Goal: Task Accomplishment & Management: Manage account settings

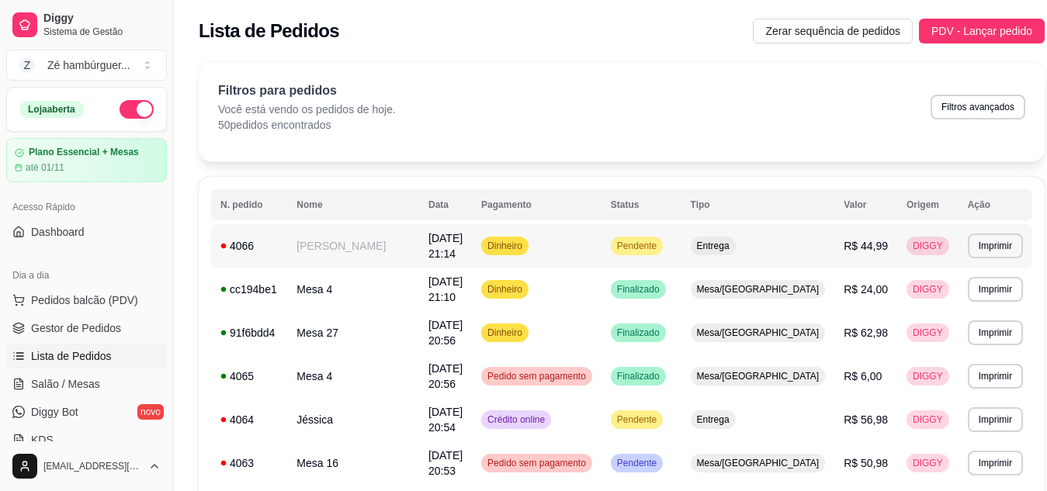
click at [733, 244] on span "Entrega" at bounding box center [713, 246] width 39 height 12
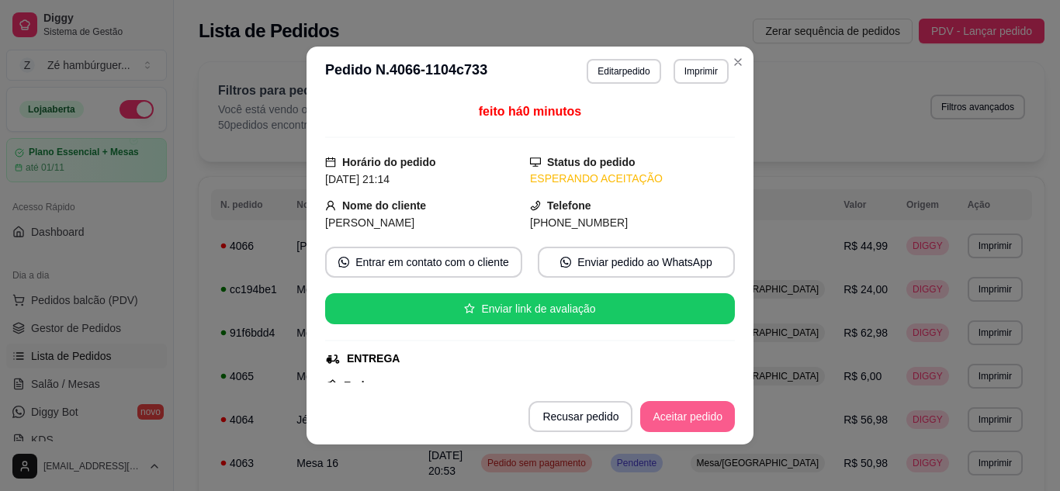
click at [674, 420] on button "Aceitar pedido" at bounding box center [687, 416] width 95 height 31
click at [684, 421] on button "Mover para preparo" at bounding box center [674, 417] width 116 height 30
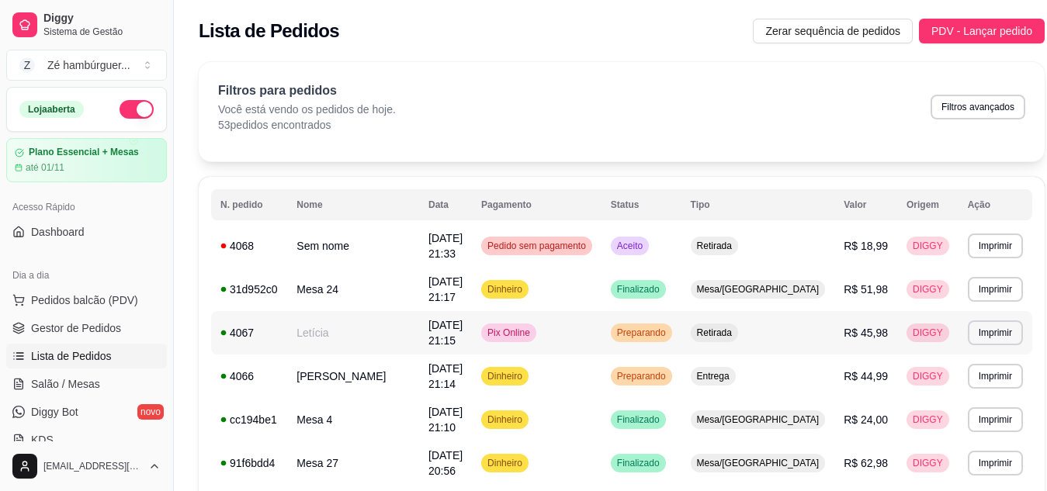
click at [669, 336] on span "Preparando" at bounding box center [641, 333] width 55 height 12
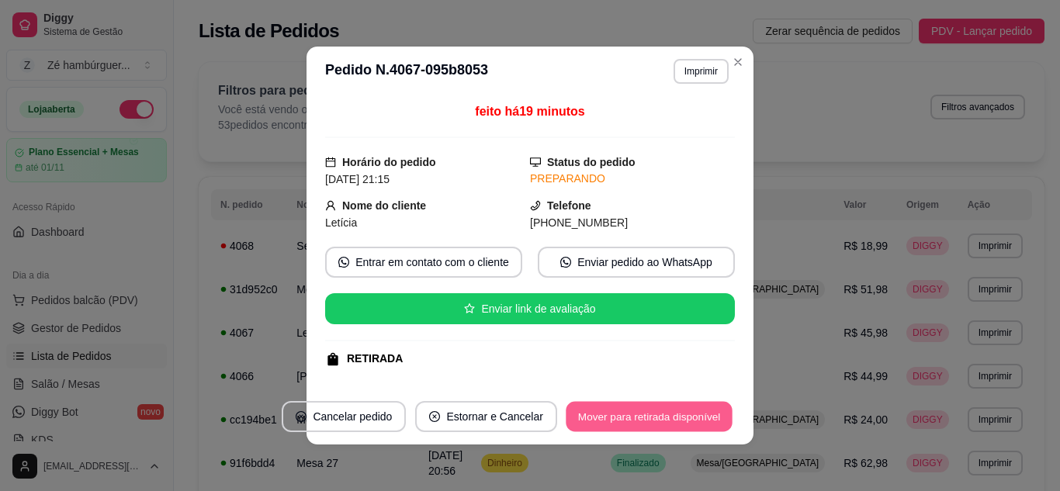
click at [645, 407] on button "Mover para retirada disponível" at bounding box center [649, 417] width 166 height 30
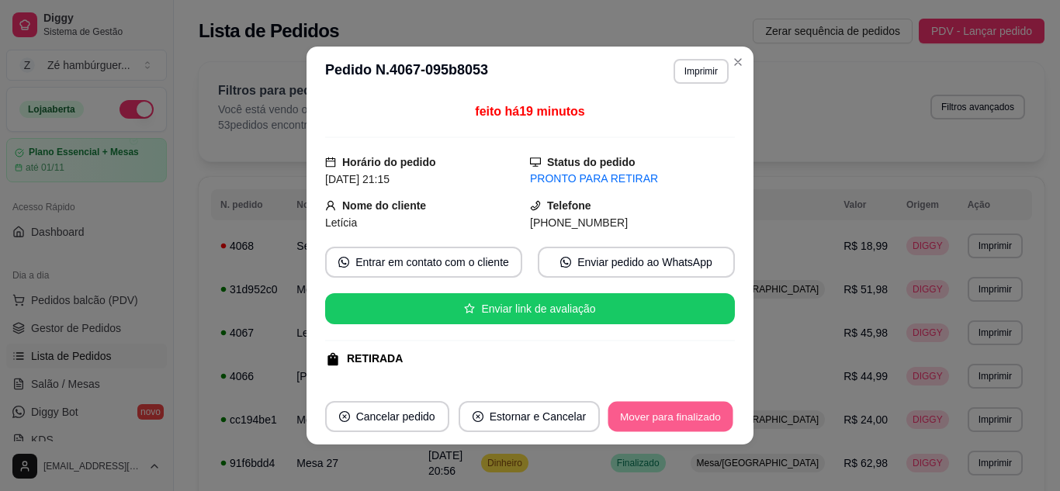
click at [645, 407] on button "Mover para finalizado" at bounding box center [670, 417] width 125 height 30
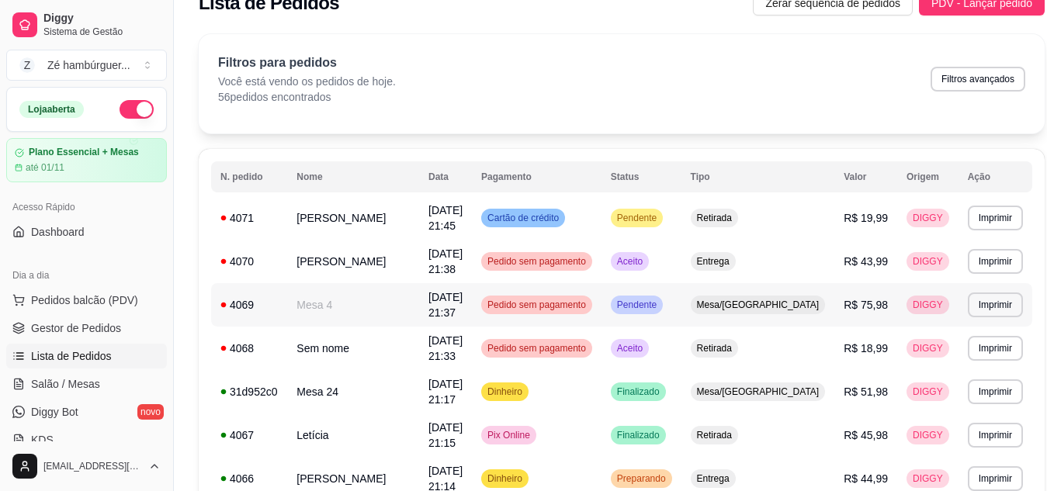
scroll to position [78, 0]
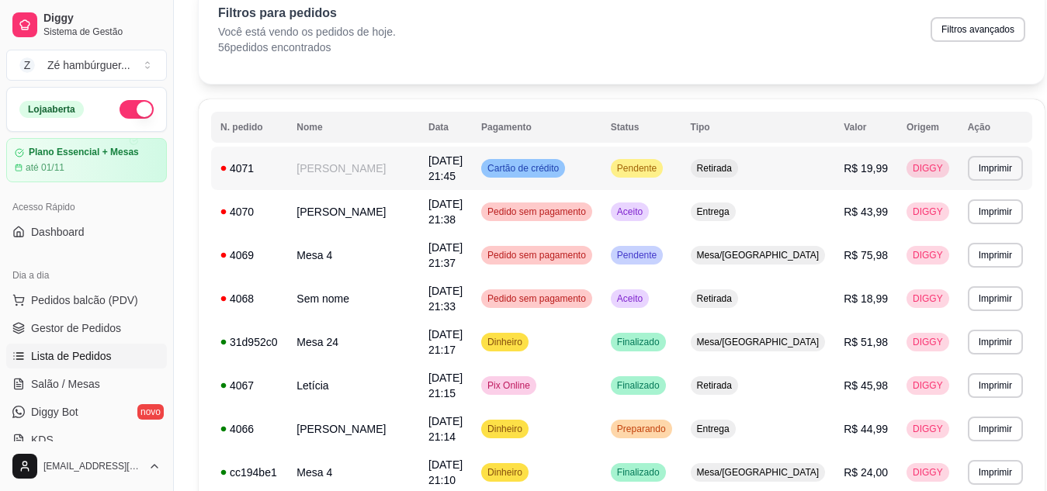
click at [660, 165] on span "Pendente" at bounding box center [637, 168] width 46 height 12
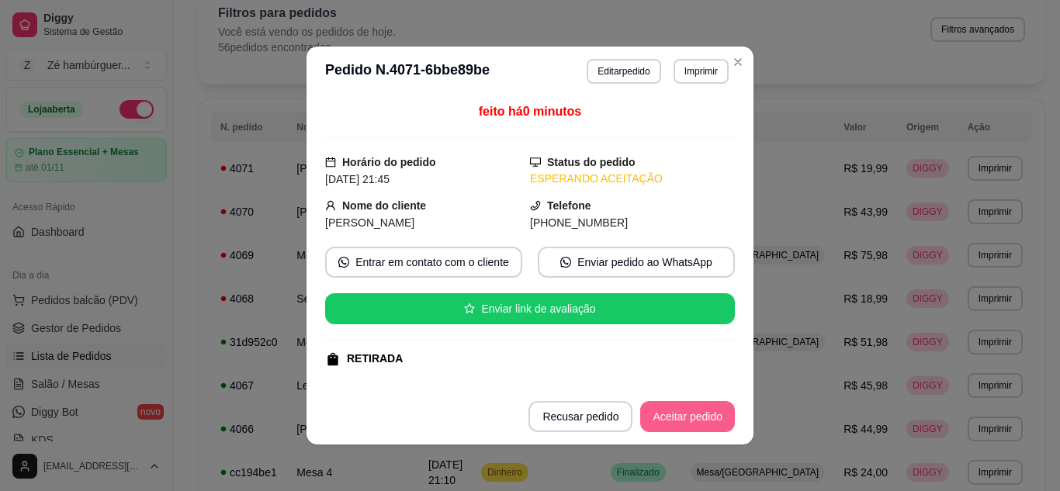
click at [676, 414] on button "Aceitar pedido" at bounding box center [687, 416] width 95 height 31
click at [660, 418] on button "Mover para preparo" at bounding box center [674, 417] width 116 height 30
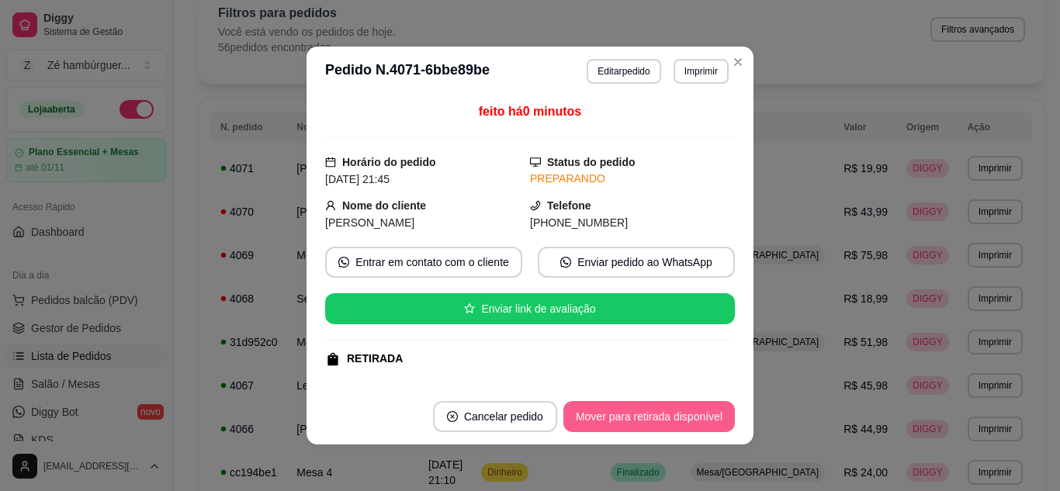
click at [660, 422] on button "Mover para retirada disponível" at bounding box center [649, 416] width 172 height 31
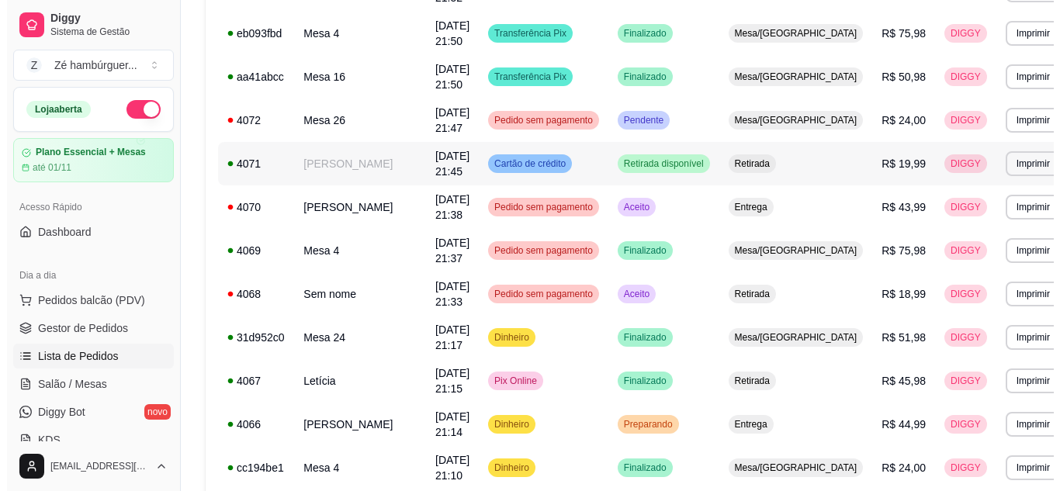
scroll to position [310, 0]
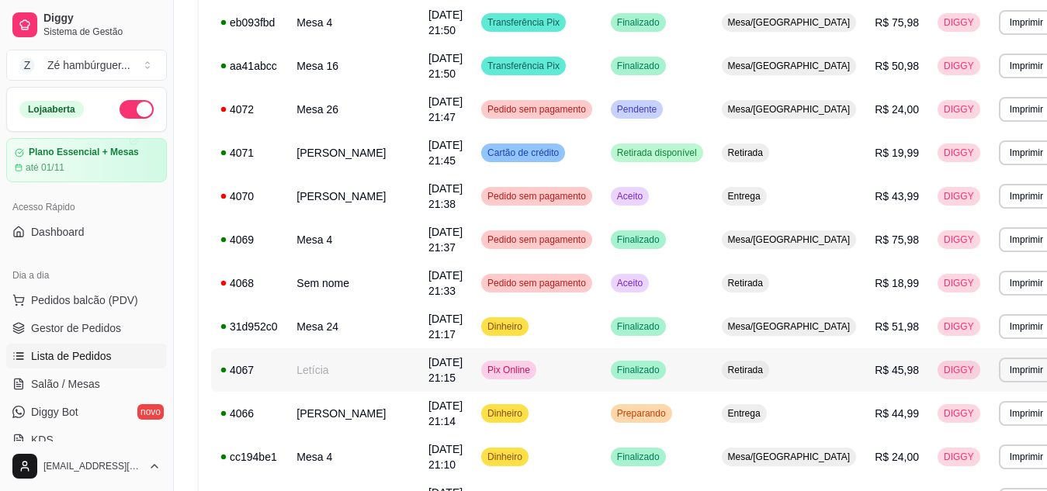
click at [754, 370] on span "Retirada" at bounding box center [745, 370] width 41 height 12
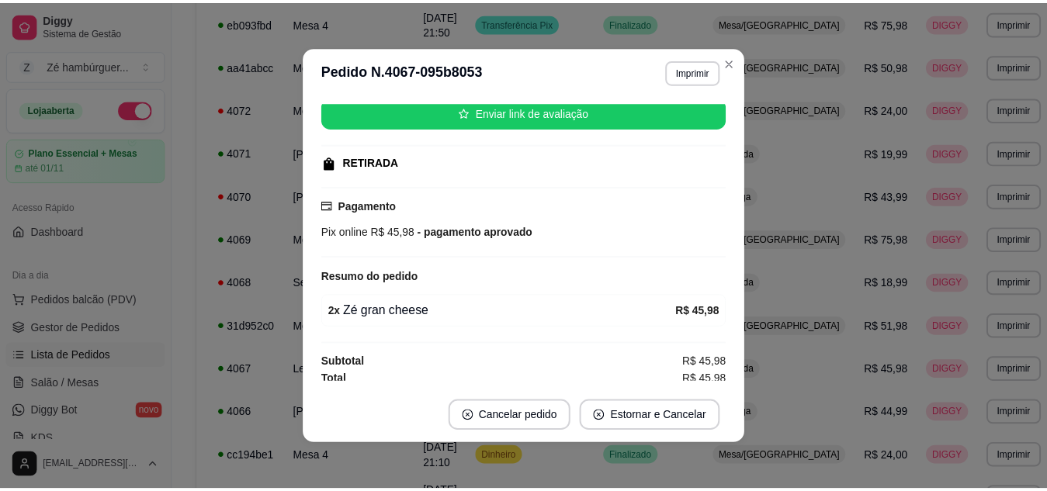
scroll to position [166, 0]
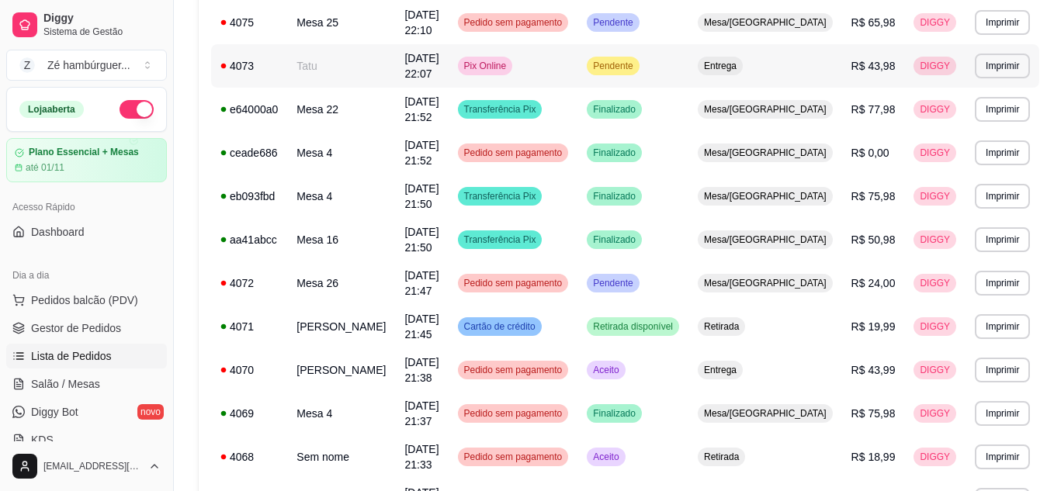
click at [740, 62] on span "Entrega" at bounding box center [720, 66] width 39 height 12
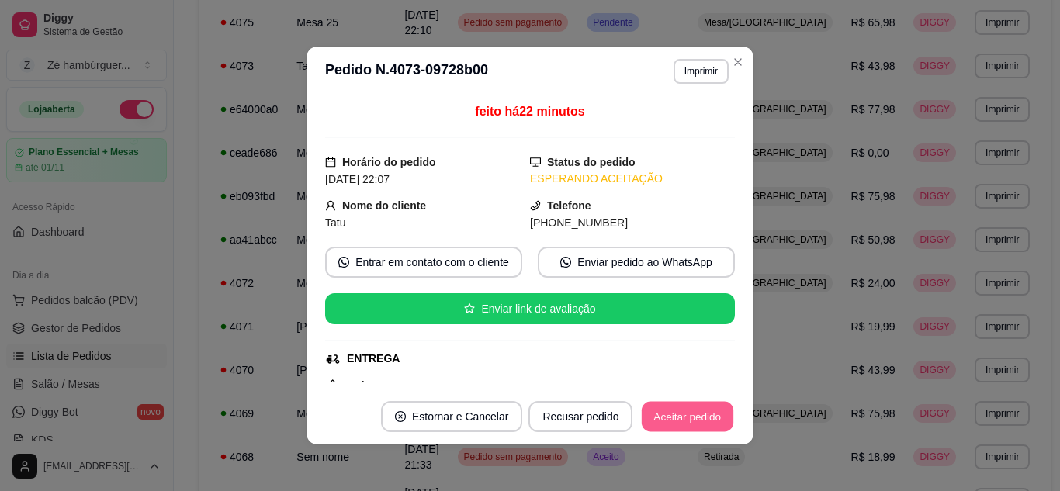
click at [676, 420] on button "Aceitar pedido" at bounding box center [688, 417] width 92 height 30
click at [682, 430] on button "Mover para preparo" at bounding box center [675, 416] width 120 height 31
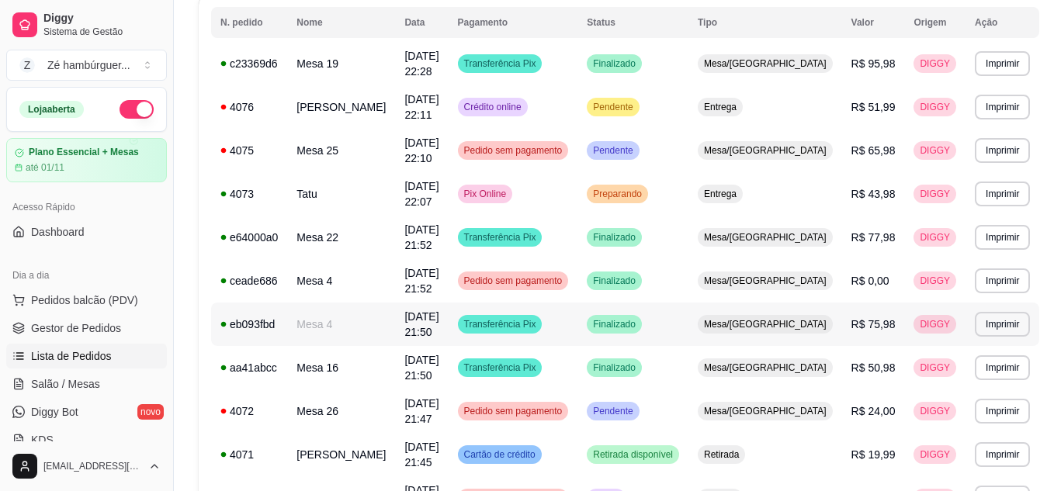
scroll to position [155, 0]
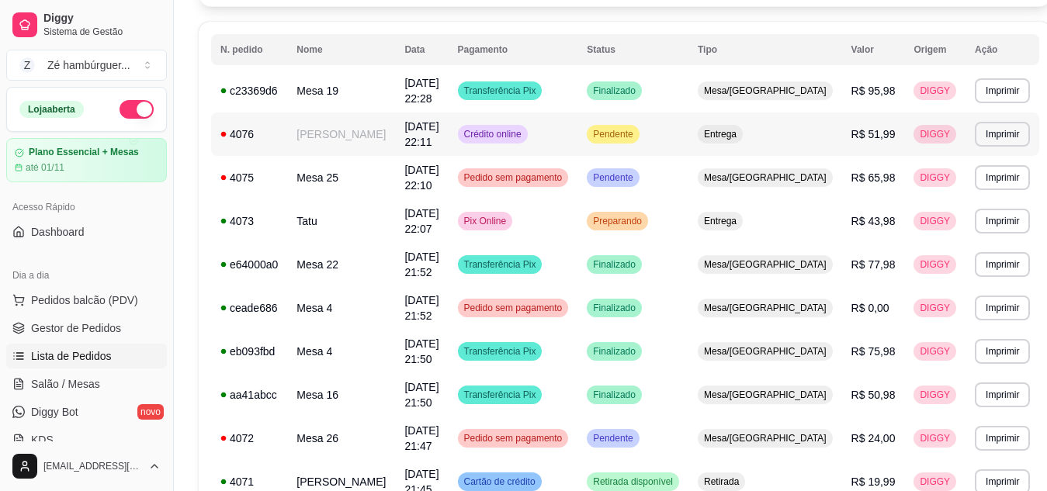
click at [740, 131] on span "Entrega" at bounding box center [720, 134] width 39 height 12
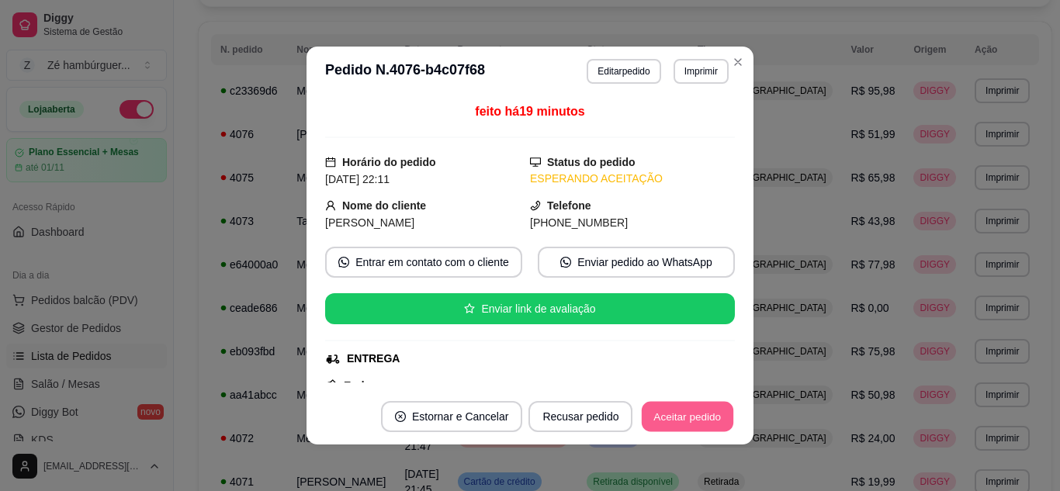
click at [702, 412] on button "Aceitar pedido" at bounding box center [688, 417] width 92 height 30
click at [693, 418] on button "Mover para preparo" at bounding box center [675, 416] width 120 height 31
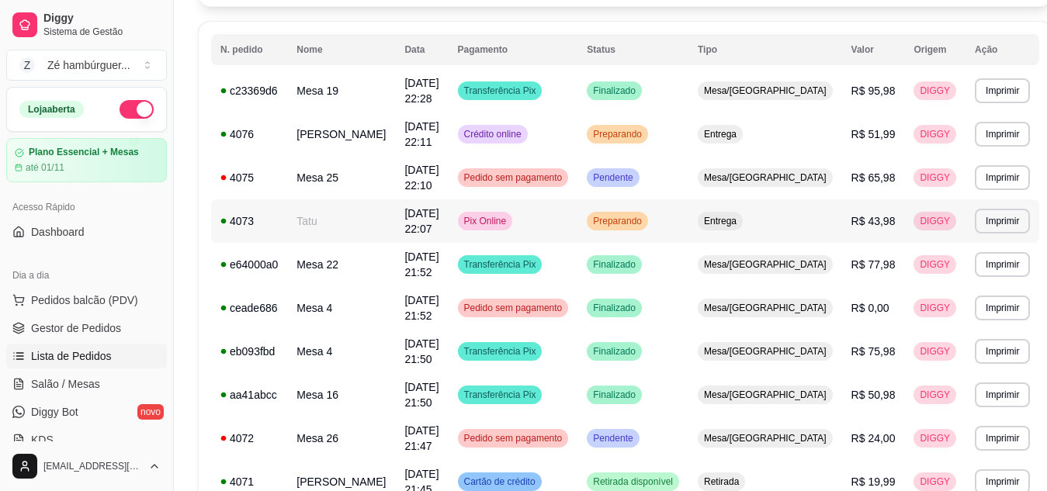
click at [645, 220] on span "Preparando" at bounding box center [617, 221] width 55 height 12
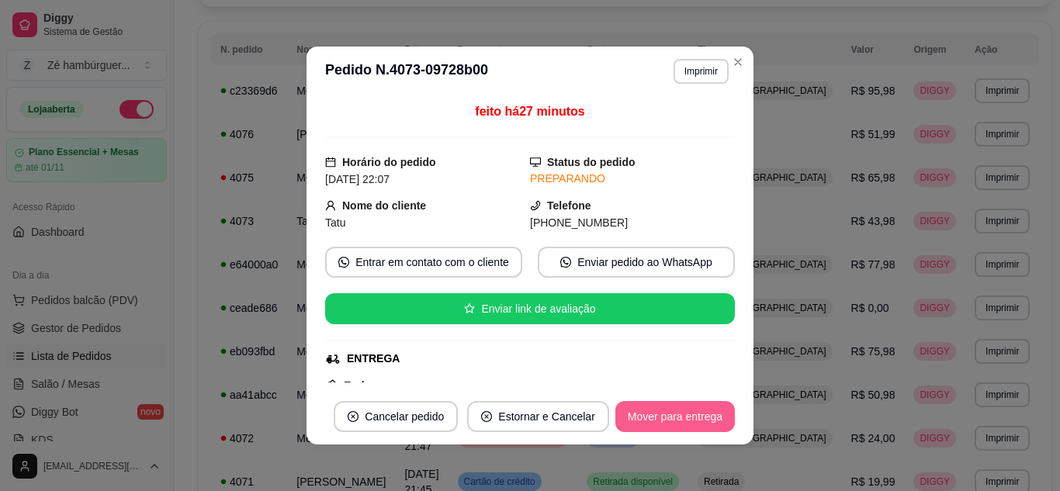
click at [643, 418] on button "Mover para entrega" at bounding box center [675, 416] width 120 height 31
click at [646, 419] on button "Mover para finalizado" at bounding box center [670, 416] width 129 height 31
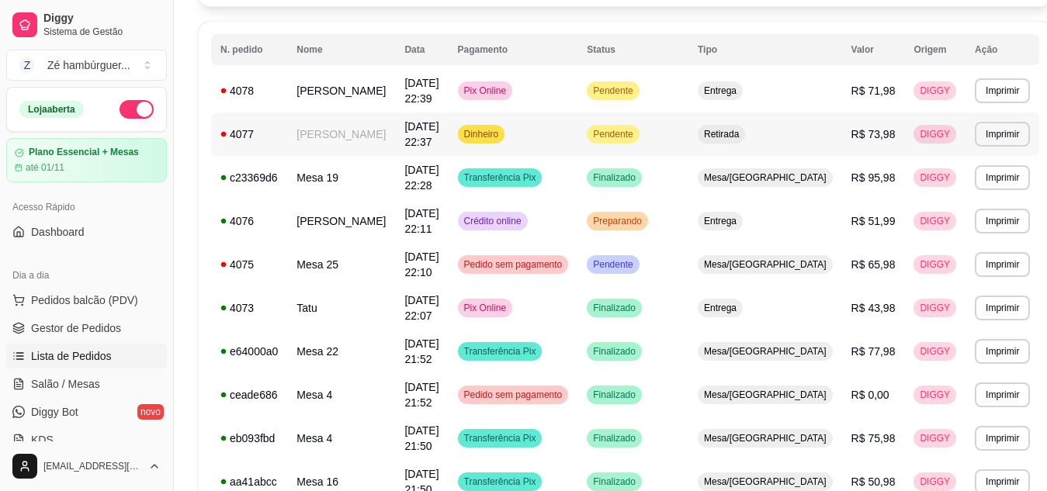
click at [636, 97] on span "Pendente" at bounding box center [613, 91] width 46 height 12
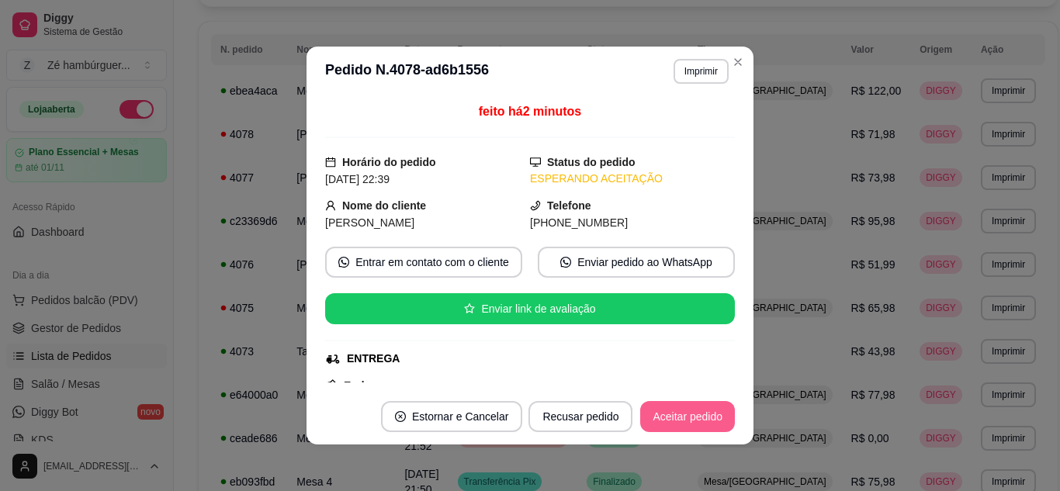
click at [668, 416] on button "Aceitar pedido" at bounding box center [687, 416] width 95 height 31
click at [684, 417] on button "Mover para preparo" at bounding box center [674, 417] width 116 height 30
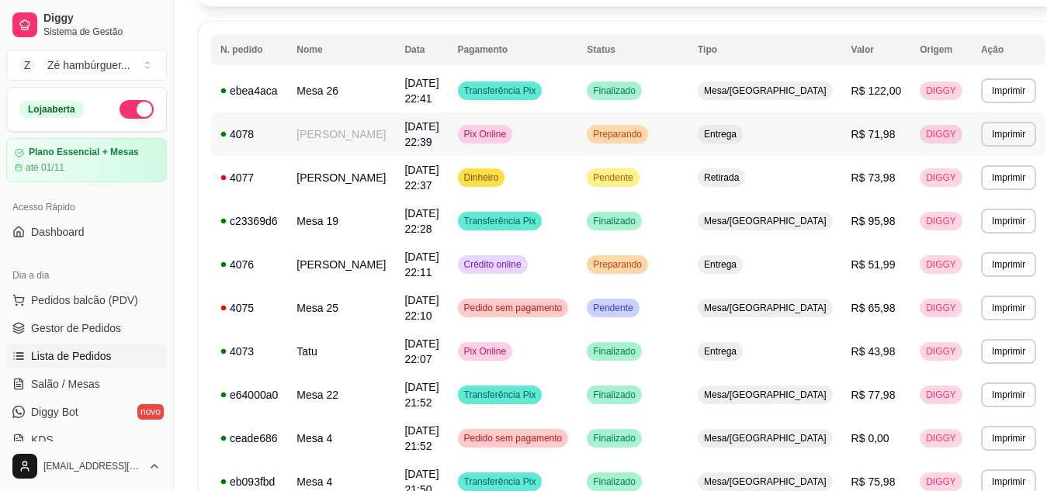
click at [645, 133] on span "Preparando" at bounding box center [617, 134] width 55 height 12
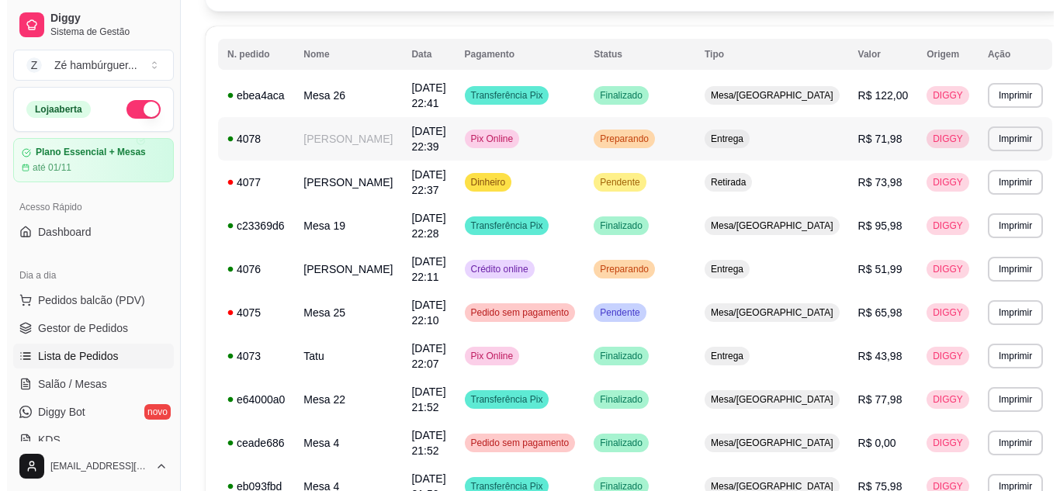
scroll to position [0, 0]
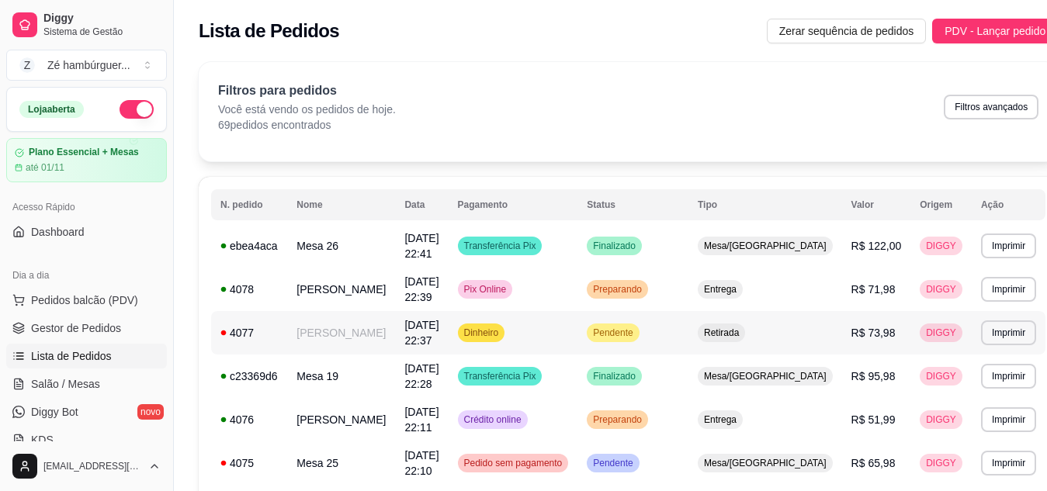
click at [742, 335] on span "Retirada" at bounding box center [721, 333] width 41 height 12
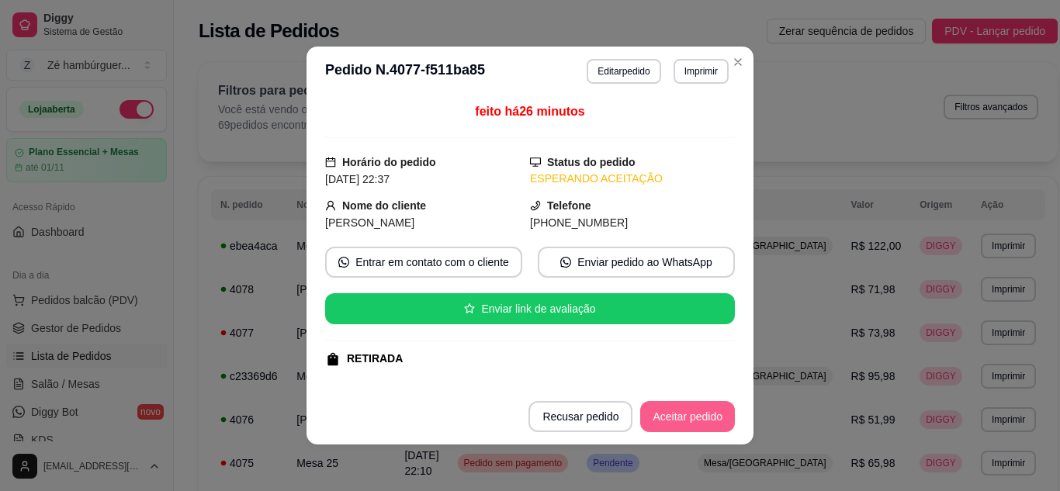
click at [688, 421] on button "Aceitar pedido" at bounding box center [687, 416] width 95 height 31
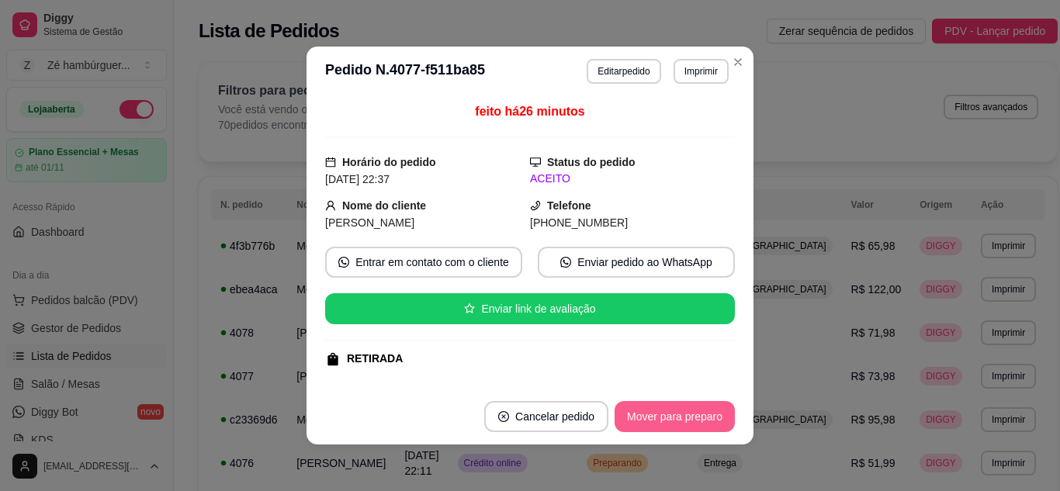
click at [674, 407] on button "Mover para preparo" at bounding box center [675, 416] width 120 height 31
click at [674, 414] on button "Mover para retirada disponível" at bounding box center [649, 417] width 166 height 30
click at [674, 414] on button "Mover para finalizado" at bounding box center [670, 416] width 129 height 31
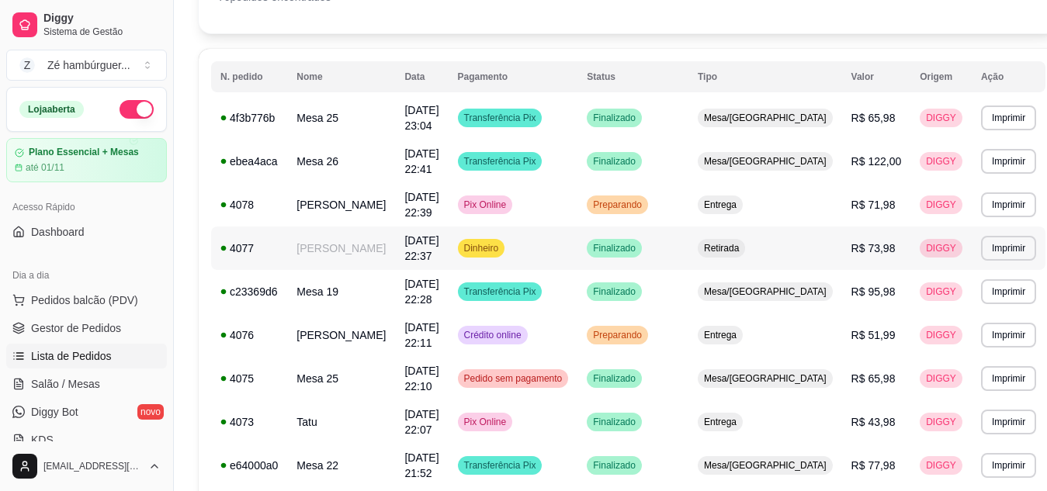
scroll to position [155, 0]
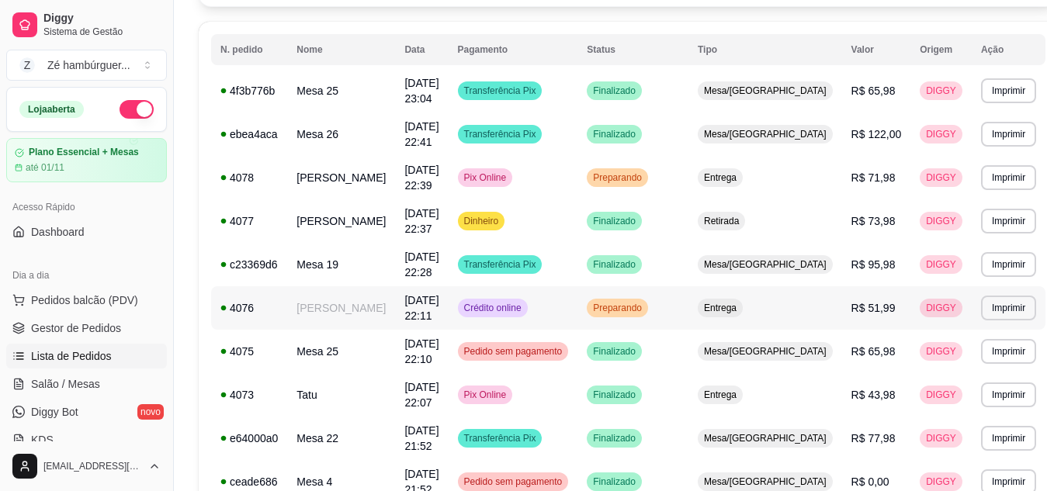
click at [645, 308] on span "Preparando" at bounding box center [617, 308] width 55 height 12
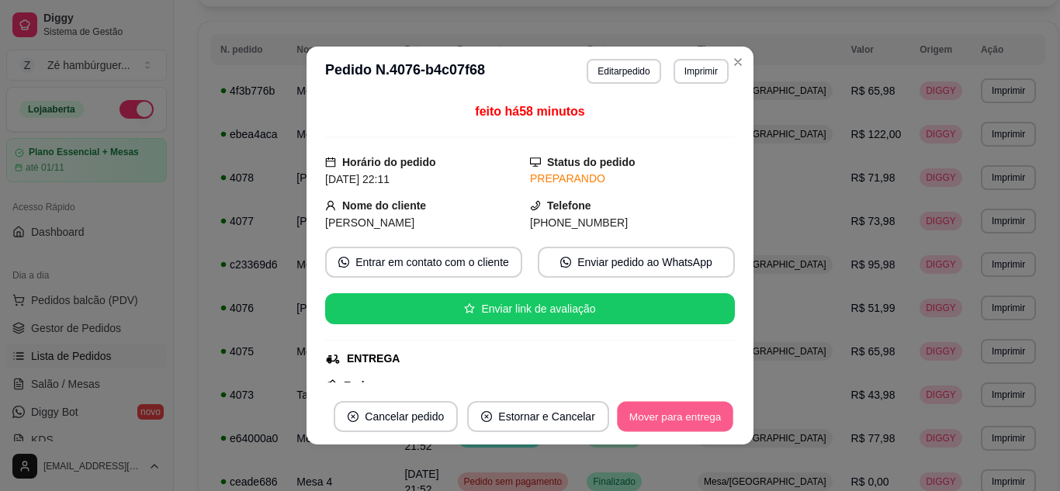
click at [663, 413] on button "Mover para entrega" at bounding box center [675, 417] width 116 height 30
click at [663, 413] on div "Mover para entrega" at bounding box center [664, 416] width 141 height 31
click at [663, 413] on button "Mover para finalizado" at bounding box center [670, 417] width 125 height 30
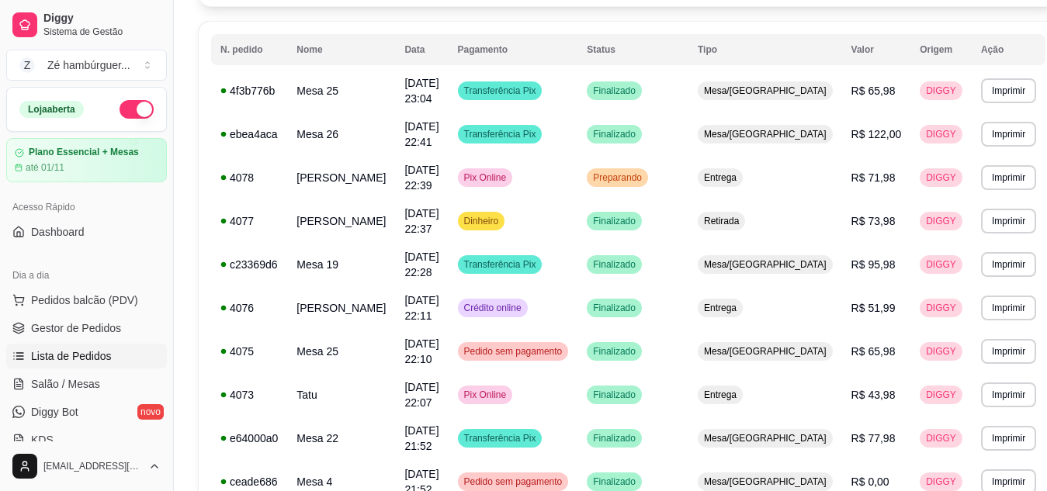
click at [127, 111] on button "button" at bounding box center [137, 109] width 34 height 19
